Goal: Information Seeking & Learning: Learn about a topic

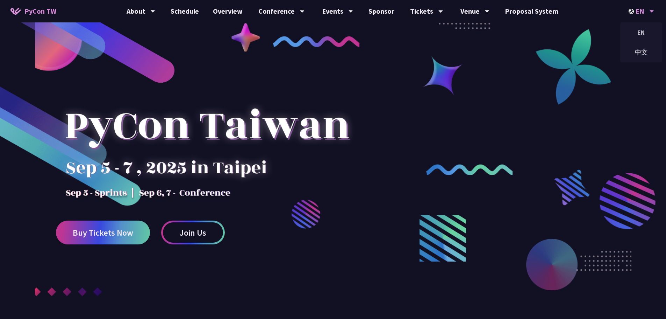
click at [636, 13] on div "EN" at bounding box center [642, 11] width 26 height 22
click at [639, 52] on div "中文" at bounding box center [641, 52] width 42 height 16
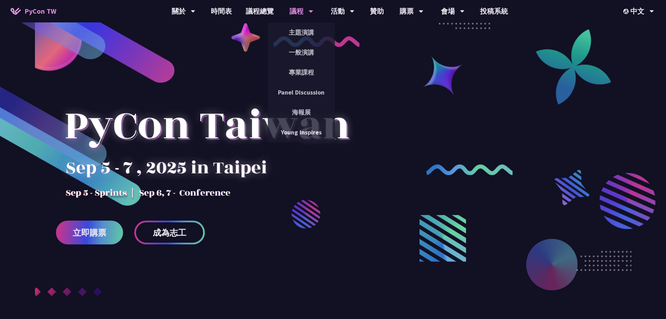
click at [286, 10] on div "議程 主題演講 一般演講 專業課程 Panel Discussion 海報展 Young Inspires" at bounding box center [301, 11] width 41 height 22
click at [298, 28] on link "主題演講" at bounding box center [301, 32] width 67 height 16
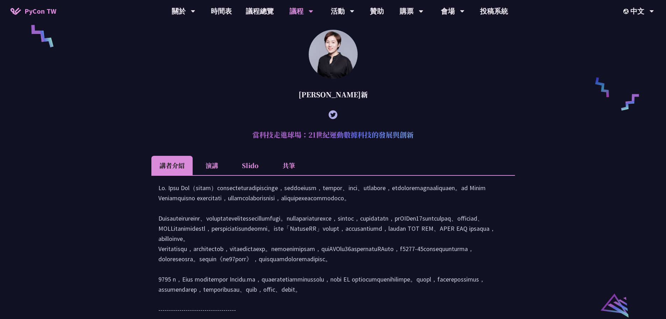
scroll to position [525, 0]
drag, startPoint x: 198, startPoint y: 258, endPoint x: 270, endPoint y: 258, distance: 72.4
click at [270, 258] on div at bounding box center [333, 266] width 350 height 169
click at [265, 263] on div at bounding box center [333, 266] width 350 height 169
click at [221, 175] on li "演講" at bounding box center [212, 164] width 38 height 19
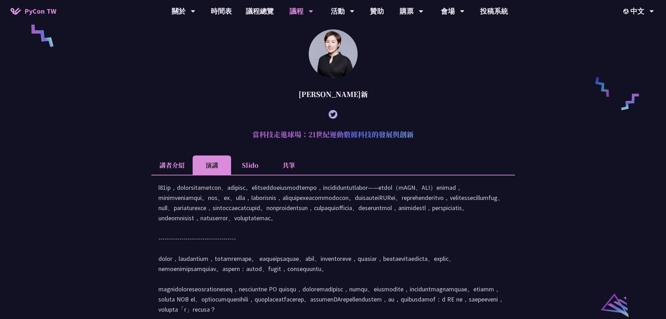
click at [241, 175] on li "Slido" at bounding box center [250, 164] width 38 height 19
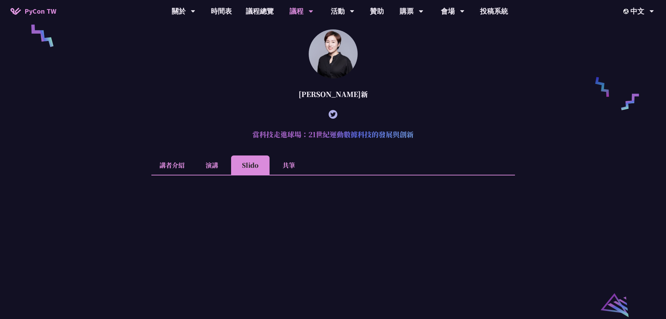
drag, startPoint x: 319, startPoint y: 102, endPoint x: 341, endPoint y: 100, distance: 22.4
click at [341, 100] on div "[PERSON_NAME]新" at bounding box center [333, 94] width 364 height 21
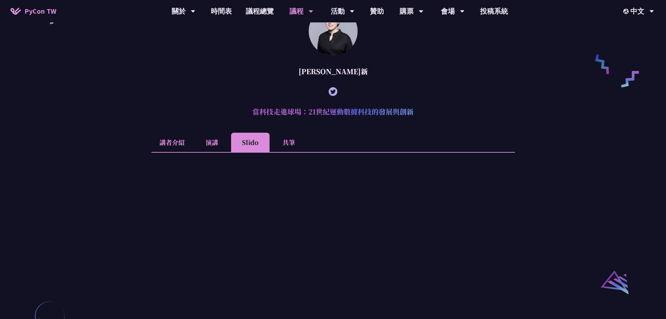
scroll to position [560, 0]
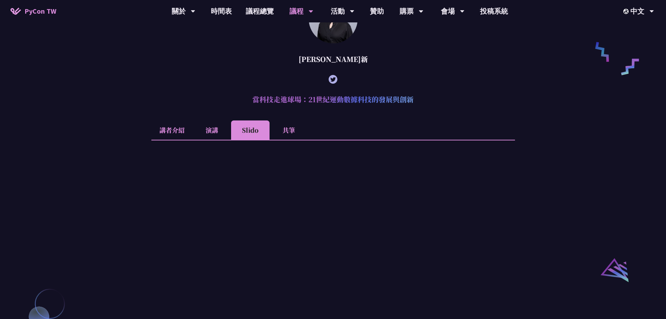
click at [167, 140] on li "講者介紹" at bounding box center [171, 129] width 41 height 19
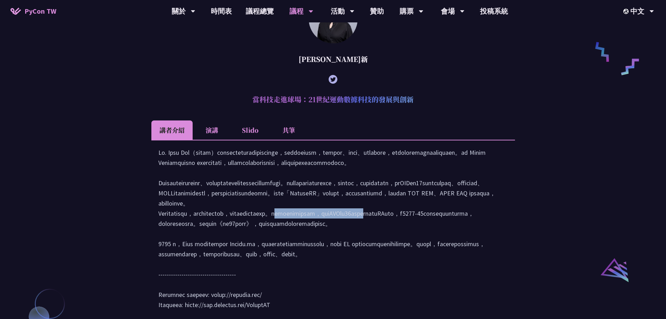
drag, startPoint x: 235, startPoint y: 256, endPoint x: 401, endPoint y: 256, distance: 166.8
click at [401, 256] on div at bounding box center [333, 231] width 350 height 169
click at [403, 256] on div at bounding box center [333, 231] width 350 height 169
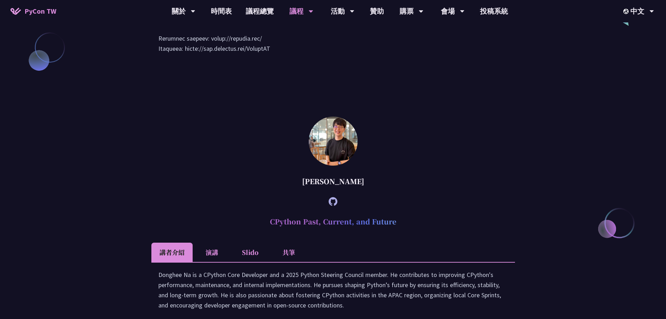
scroll to position [909, 0]
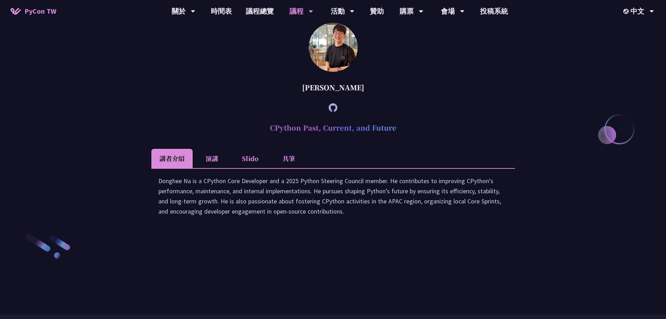
click at [214, 168] on li "演講" at bounding box center [212, 158] width 38 height 19
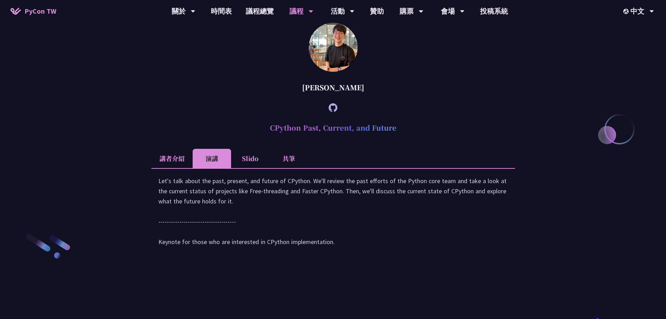
click at [184, 168] on li "講者介紹" at bounding box center [171, 158] width 41 height 19
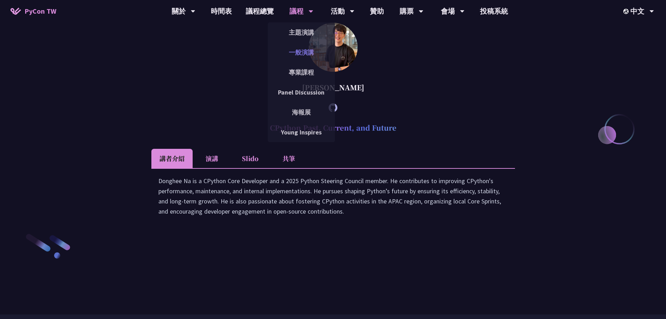
click at [310, 48] on link "一般演講" at bounding box center [301, 52] width 67 height 16
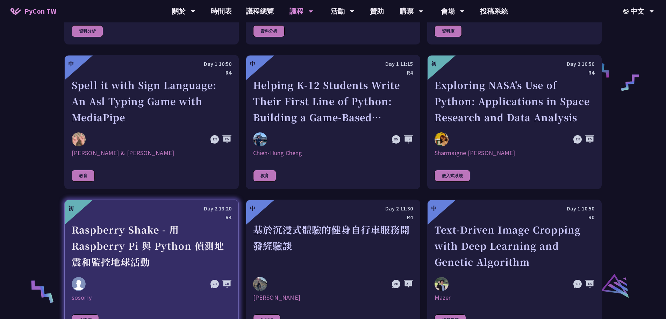
scroll to position [1294, 0]
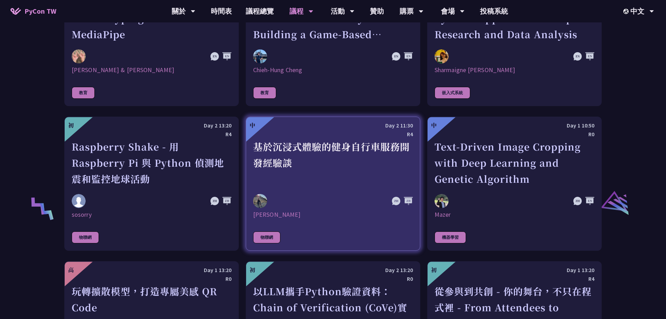
click at [276, 172] on div "基於沉浸式體驗的健身自行車服務開發經驗談" at bounding box center [333, 162] width 160 height 48
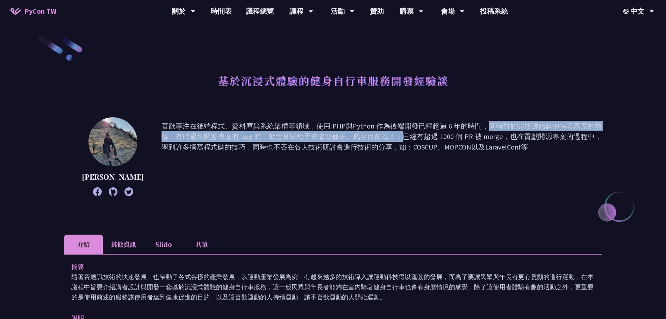
drag, startPoint x: 254, startPoint y: 132, endPoint x: 366, endPoint y: 130, distance: 112.3
click at [366, 130] on p "喜歡專注在後端程式、資料庫與系統架構等領域，使用 PHP與Python 作為後端開發已經超過 6 年的時間，同時對於開放源始碼抱持著高度的熱情，有時遇到開源專…" at bounding box center [382, 157] width 440 height 72
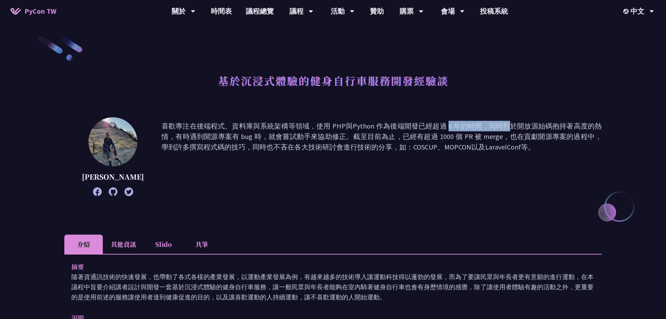
drag, startPoint x: 344, startPoint y: 129, endPoint x: 393, endPoint y: 129, distance: 49.7
click at [393, 129] on p "喜歡專注在後端程式、資料庫與系統架構等領域，使用 PHP與Python 作為後端開發已經超過 6 年的時間，同時對於開放源始碼抱持著高度的熱情，有時遇到開源專…" at bounding box center [382, 157] width 440 height 72
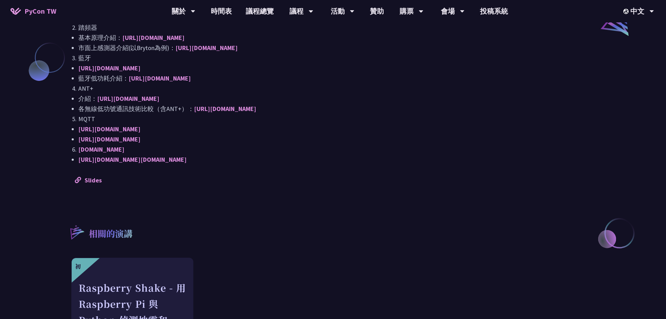
scroll to position [699, 0]
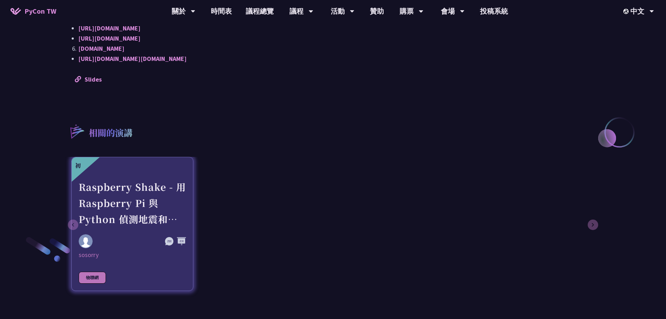
click at [151, 201] on div "Raspberry Shake - 用 Raspberry Pi 與 Python 偵測地震和監控地球活動" at bounding box center [132, 203] width 107 height 48
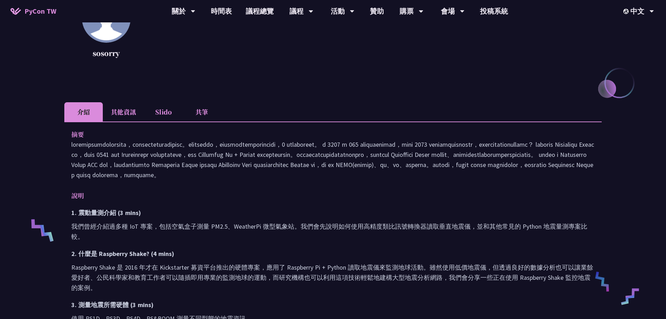
scroll to position [175, 0]
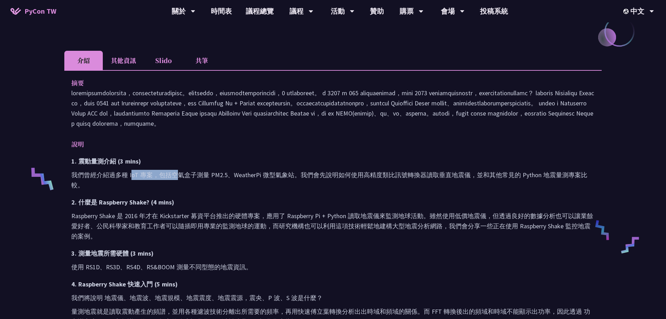
drag, startPoint x: 132, startPoint y: 190, endPoint x: 175, endPoint y: 197, distance: 43.6
click at [175, 190] on p "我們曾經介紹過多種 IoT 專案，包括空氣盒子測量 PM2.5、WeatherPi 微型氣象站。我們會先說明如何使用高精度類比訊號轉換器讀取垂直地震儀，並和其…" at bounding box center [333, 180] width 524 height 20
drag, startPoint x: 97, startPoint y: 194, endPoint x: 177, endPoint y: 199, distance: 79.9
click at [177, 190] on p "我們曾經介紹過多種 IoT 專案，包括空氣盒子測量 PM2.5、WeatherPi 微型氣象站。我們會先說明如何使用高精度類比訊號轉換器讀取垂直地震儀，並和其…" at bounding box center [333, 180] width 524 height 20
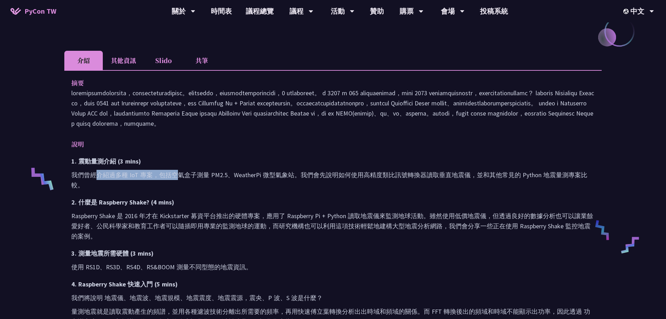
click at [177, 190] on p "我們曾經介紹過多種 IoT 專案，包括空氣盒子測量 PM2.5、WeatherPi 微型氣象站。我們會先說明如何使用高精度類比訊號轉換器讀取垂直地震儀，並和其…" at bounding box center [333, 180] width 524 height 20
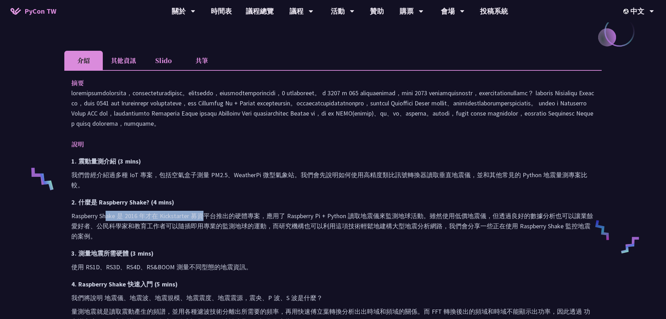
drag, startPoint x: 106, startPoint y: 234, endPoint x: 201, endPoint y: 236, distance: 95.2
click at [201, 236] on p "Raspberry Shake 是 2016 年才在 Kickstarter 募資平台推出的硬體專案，應用了 Raspberry Pi + Python 讀取…" at bounding box center [333, 226] width 524 height 30
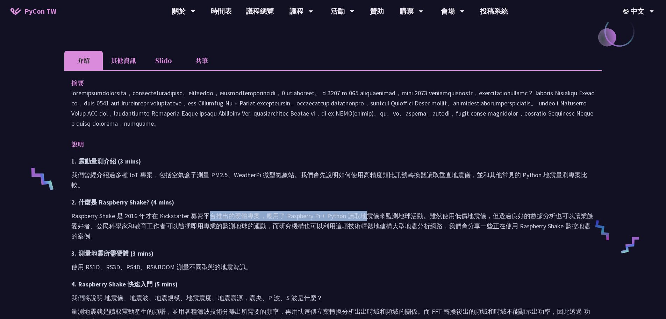
drag, startPoint x: 209, startPoint y: 240, endPoint x: 367, endPoint y: 240, distance: 157.7
click at [367, 240] on p "Raspberry Shake 是 2016 年才在 Kickstarter 募資平台推出的硬體專案，應用了 Raspberry Pi + Python 讀取…" at bounding box center [333, 226] width 524 height 30
click at [314, 237] on p "Raspberry Shake 是 2016 年才在 Kickstarter 募資平台推出的硬體專案，應用了 Raspberry Pi + Python 讀取…" at bounding box center [333, 226] width 524 height 30
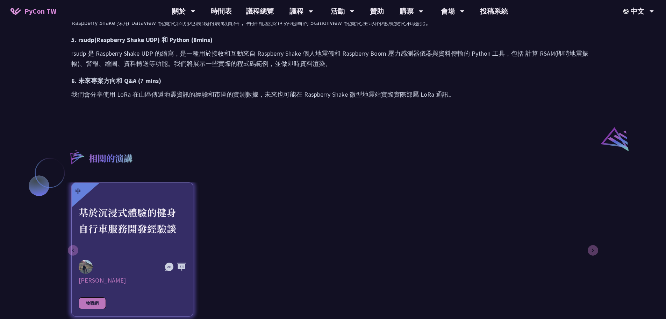
scroll to position [420, 0]
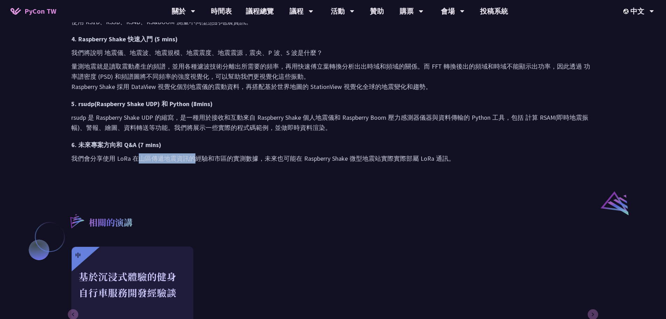
drag, startPoint x: 139, startPoint y: 177, endPoint x: 196, endPoint y: 179, distance: 56.7
click at [196, 163] on p "我們會分享使用 LoRa 在山區傳遞地震資訊的經驗和市區的實測數據，未來也可能在 Raspberry Shake 微型地震站實際實際部屬 LoRa 通訊。" at bounding box center [333, 158] width 524 height 10
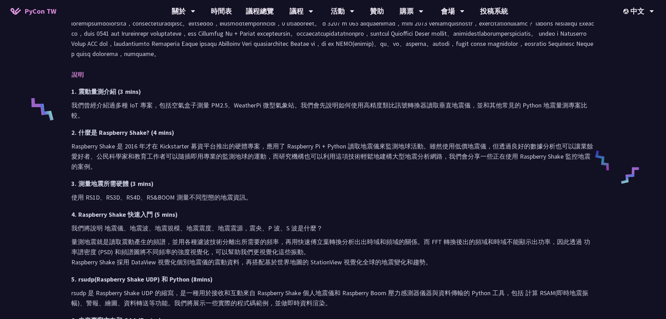
scroll to position [70, 0]
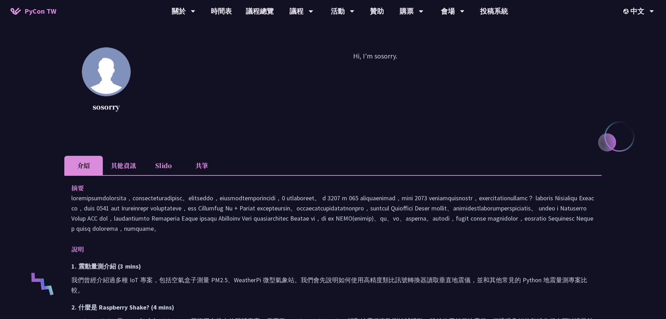
click at [130, 164] on li "其他資訊" at bounding box center [123, 165] width 41 height 19
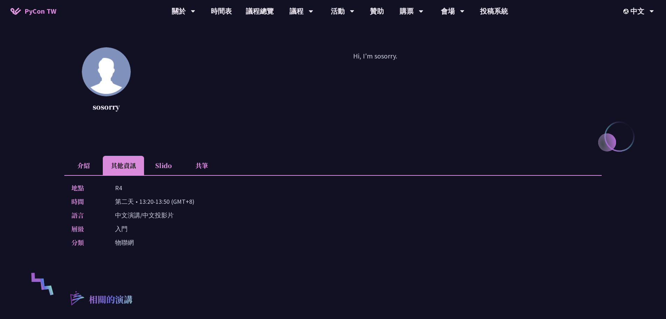
click at [191, 168] on li "共筆" at bounding box center [202, 165] width 38 height 19
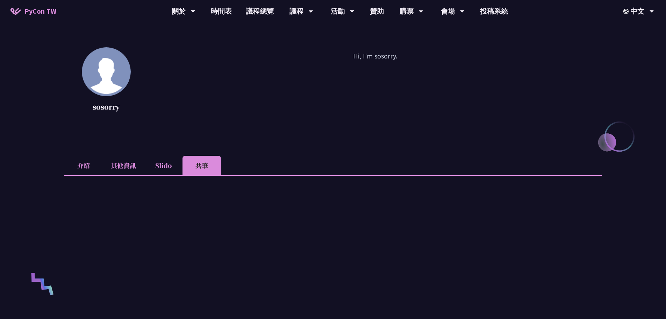
click at [169, 166] on li "Slido" at bounding box center [163, 165] width 38 height 19
click at [88, 166] on li "介紹" at bounding box center [83, 165] width 38 height 19
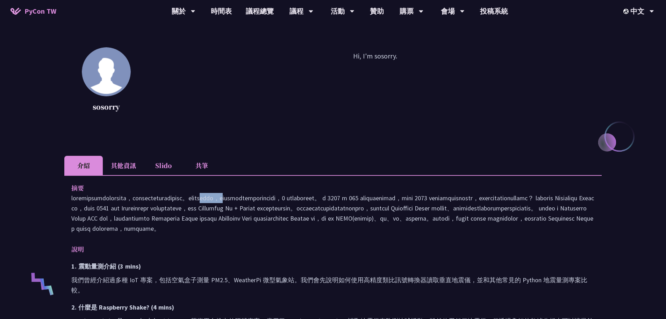
drag, startPoint x: 215, startPoint y: 196, endPoint x: 253, endPoint y: 196, distance: 38.5
click at [253, 196] on p at bounding box center [333, 213] width 524 height 41
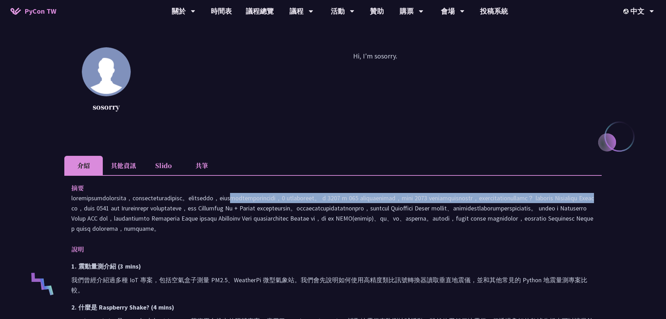
drag, startPoint x: 287, startPoint y: 196, endPoint x: 461, endPoint y: 205, distance: 173.7
click at [461, 205] on p at bounding box center [333, 213] width 524 height 41
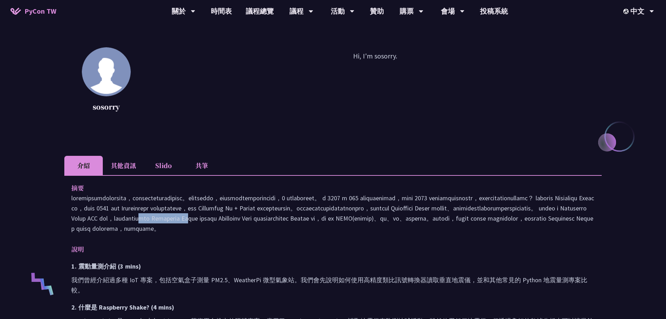
drag, startPoint x: 406, startPoint y: 225, endPoint x: 481, endPoint y: 227, distance: 74.9
click at [481, 227] on p at bounding box center [333, 213] width 524 height 41
click at [497, 227] on p at bounding box center [333, 213] width 524 height 41
drag, startPoint x: 513, startPoint y: 228, endPoint x: 543, endPoint y: 230, distance: 29.8
click at [543, 230] on p at bounding box center [333, 213] width 524 height 41
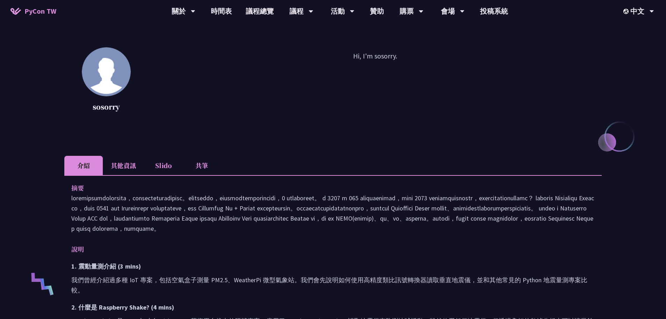
click at [349, 233] on p at bounding box center [333, 213] width 524 height 41
drag, startPoint x: 332, startPoint y: 243, endPoint x: 368, endPoint y: 244, distance: 35.7
click at [368, 233] on p at bounding box center [333, 213] width 524 height 41
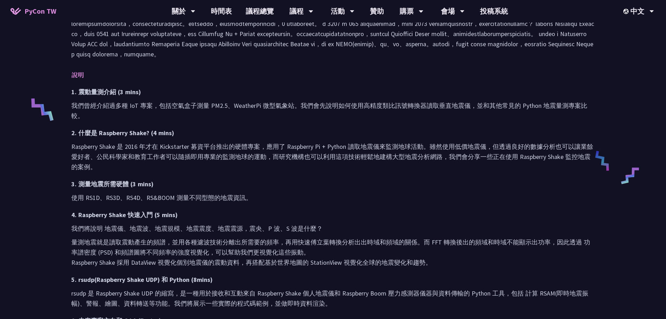
scroll to position [245, 0]
drag, startPoint x: 150, startPoint y: 216, endPoint x: 198, endPoint y: 220, distance: 47.7
click at [198, 202] on p "使用 RS1D、RS3D、RS4D、RS&BOOM 測量不同型態的地震資訊。" at bounding box center [333, 197] width 524 height 10
drag, startPoint x: 188, startPoint y: 247, endPoint x: 263, endPoint y: 250, distance: 74.9
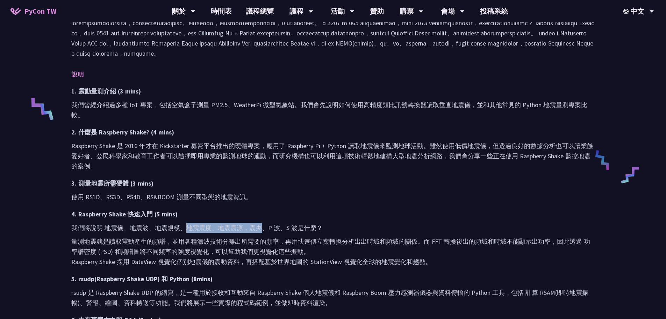
click at [263, 233] on p "我們將說明 地震儀、地震波、地震規模、地震震度、地震震源，震央、P 波、S 波是什麼？" at bounding box center [333, 227] width 524 height 10
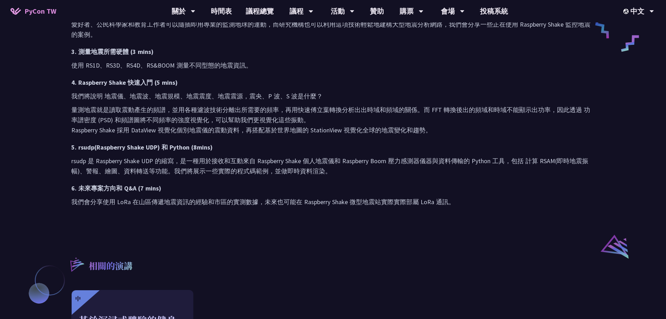
scroll to position [385, 0]
